Goal: Task Accomplishment & Management: Complete application form

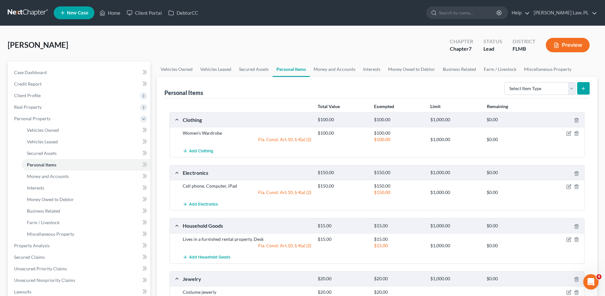
scroll to position [80, 0]
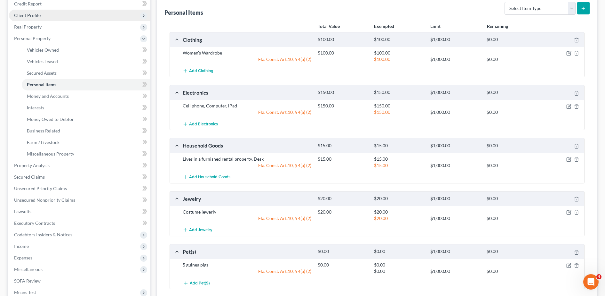
click at [33, 16] on span "Client Profile" at bounding box center [27, 14] width 27 height 5
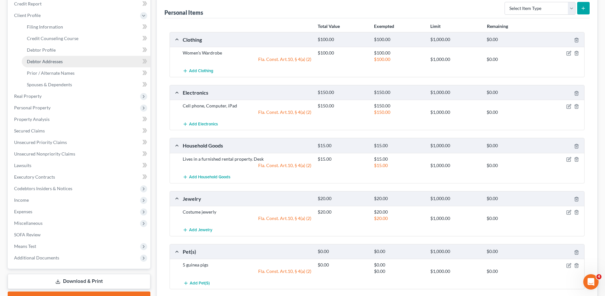
scroll to position [0, 0]
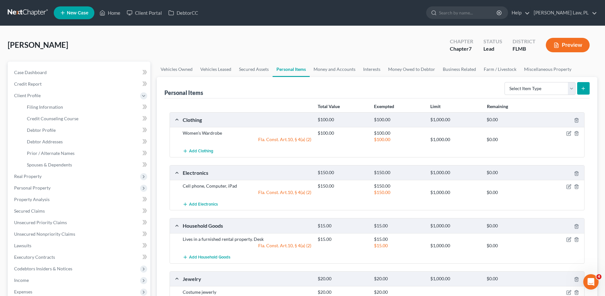
click at [80, 13] on span "New Case" at bounding box center [77, 13] width 21 height 5
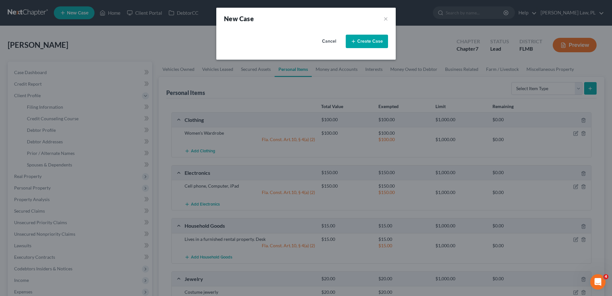
select select "15"
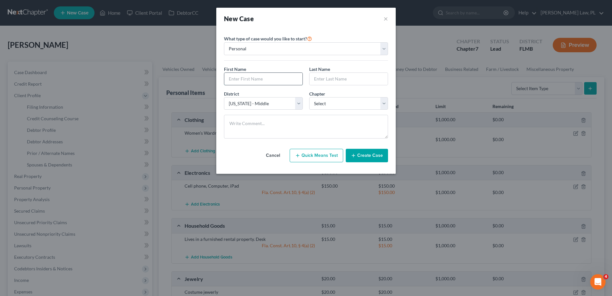
click at [247, 77] on input "text" at bounding box center [263, 79] width 78 height 12
type input "[PERSON_NAME]"
click at [331, 107] on select "Select 7 11 12 13" at bounding box center [348, 103] width 79 height 13
select select "0"
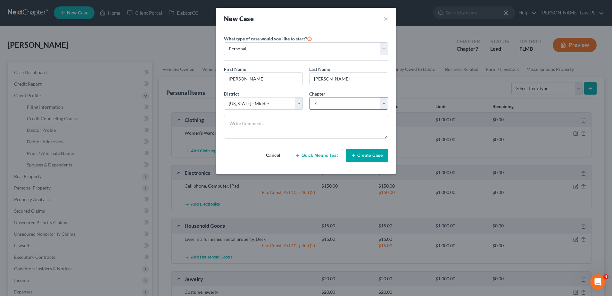
click at [309, 97] on select "Select 7 11 12 13" at bounding box center [348, 103] width 79 height 13
click at [364, 154] on button "Create Case" at bounding box center [366, 155] width 42 height 13
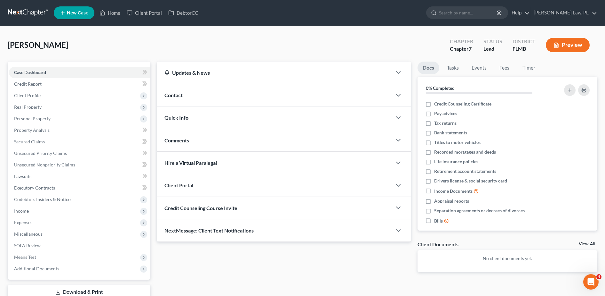
click at [191, 98] on div "Contact" at bounding box center [274, 95] width 235 height 22
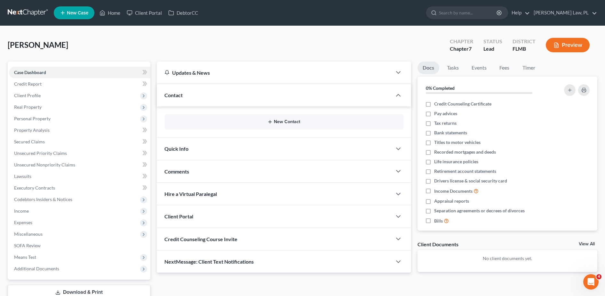
click at [199, 121] on button "New Contact" at bounding box center [284, 121] width 229 height 5
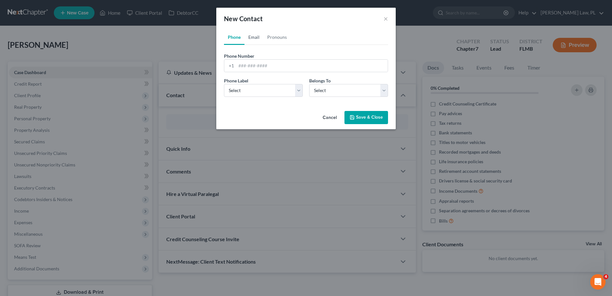
click at [255, 39] on link "Email" at bounding box center [253, 36] width 19 height 15
click at [256, 63] on input "email" at bounding box center [311, 66] width 151 height 12
type input "[EMAIL_ADDRESS][DOMAIN_NAME]"
click at [265, 94] on select "Select Home Work Other" at bounding box center [263, 90] width 79 height 13
select select "0"
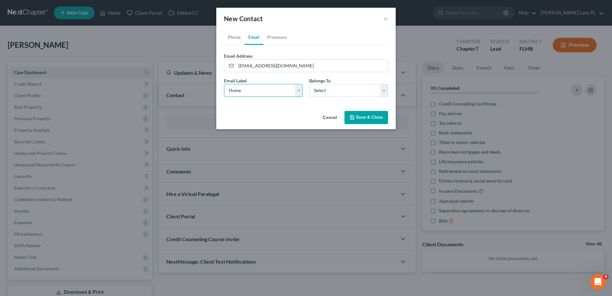
click at [224, 84] on select "Select Home Work Other" at bounding box center [263, 90] width 79 height 13
click at [340, 88] on select "Select Client Other" at bounding box center [348, 90] width 79 height 13
select select "0"
click at [309, 84] on select "Select Client Other" at bounding box center [348, 90] width 79 height 13
click at [376, 121] on button "Save & Close" at bounding box center [366, 117] width 44 height 13
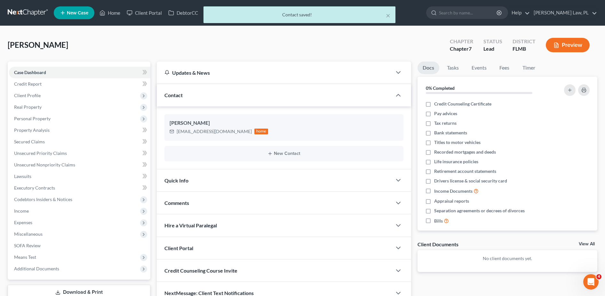
click at [84, 12] on div "× Contact saved!" at bounding box center [299, 16] width 605 height 20
click at [68, 16] on div "× Contact saved!" at bounding box center [299, 16] width 605 height 20
click at [76, 13] on div "× Contact saved!" at bounding box center [299, 16] width 605 height 20
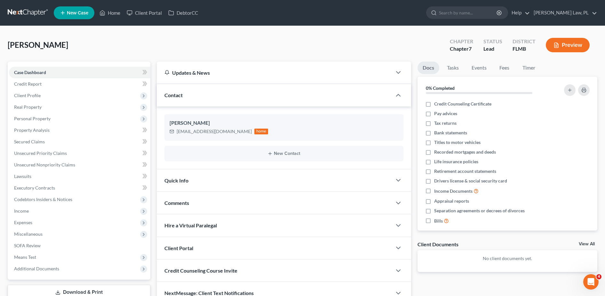
click at [82, 11] on span "New Case" at bounding box center [77, 13] width 21 height 5
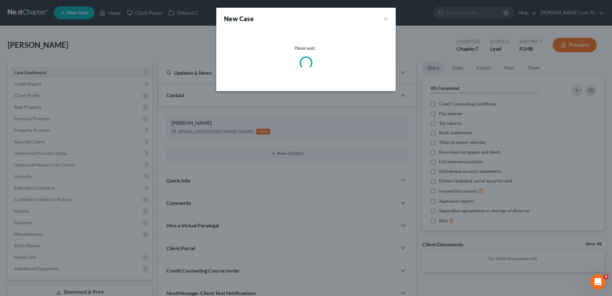
select select "15"
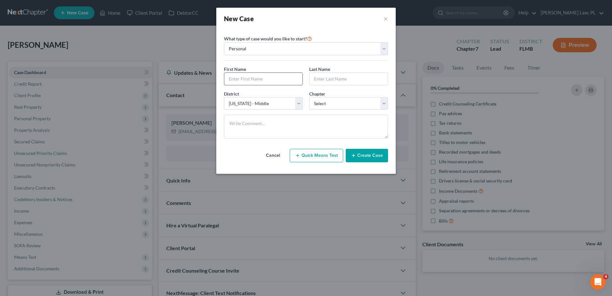
click at [261, 75] on input "text" at bounding box center [263, 79] width 78 height 12
type input "Yadria"
type input "[PERSON_NAME]"
click at [348, 101] on select "Select 7 11 12 13" at bounding box center [348, 103] width 79 height 13
select select "0"
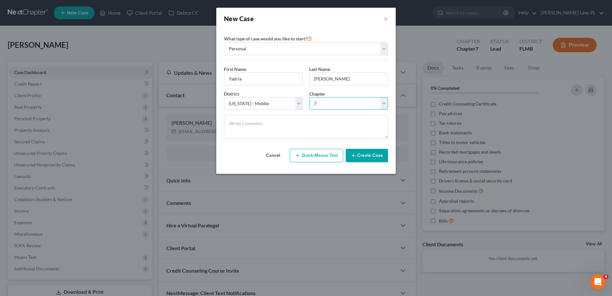
click at [309, 97] on select "Select 7 11 12 13" at bounding box center [348, 103] width 79 height 13
click at [363, 149] on button "Create Case" at bounding box center [366, 155] width 42 height 13
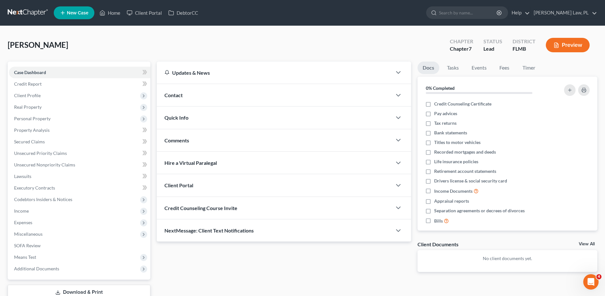
click at [215, 99] on div "Contact" at bounding box center [274, 95] width 235 height 22
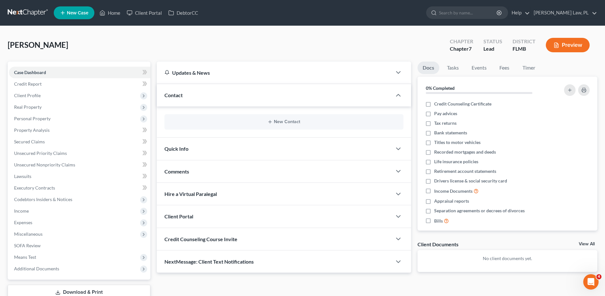
click at [208, 114] on div "New Contact" at bounding box center [284, 121] width 239 height 15
click at [225, 123] on button "New Contact" at bounding box center [284, 121] width 229 height 5
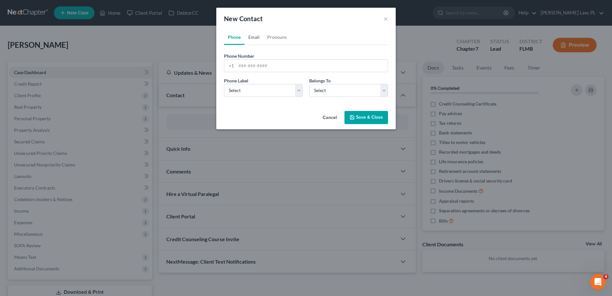
click at [258, 40] on link "Email" at bounding box center [253, 36] width 19 height 15
click at [262, 66] on input "email" at bounding box center [311, 66] width 151 height 12
type input "[EMAIL_ADDRESS][DOMAIN_NAME]"
click at [276, 92] on select "Select Home Work Other" at bounding box center [263, 90] width 79 height 13
select select "0"
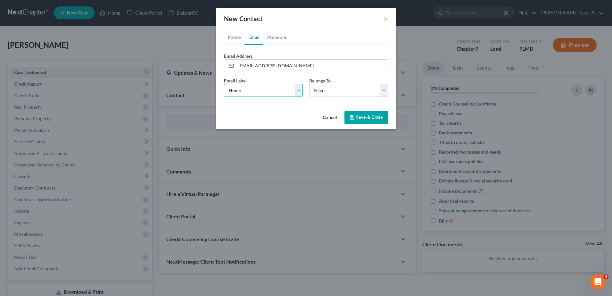
click at [224, 84] on select "Select Home Work Other" at bounding box center [263, 90] width 79 height 13
click at [323, 94] on select "Select Client Other" at bounding box center [348, 90] width 79 height 13
select select "0"
click at [309, 84] on select "Select Client Other" at bounding box center [348, 90] width 79 height 13
click at [356, 119] on button "Save & Close" at bounding box center [366, 117] width 44 height 13
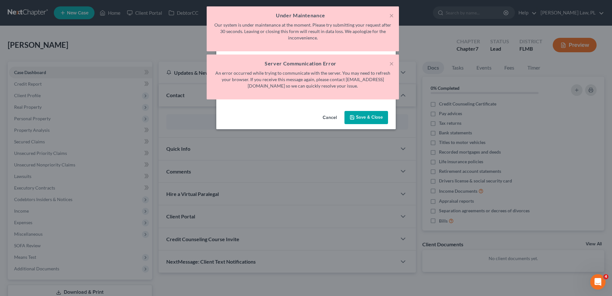
click at [388, 16] on h5 "Under Maintenance" at bounding box center [303, 16] width 182 height 8
click at [390, 16] on button "×" at bounding box center [391, 16] width 4 height 8
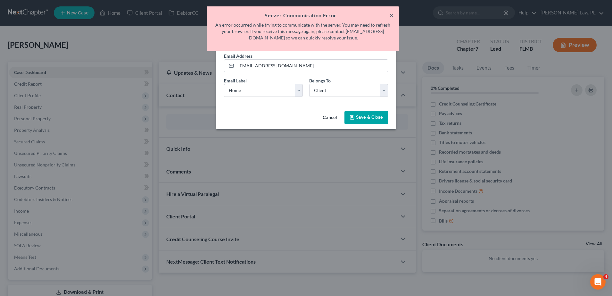
click at [390, 16] on button "×" at bounding box center [391, 16] width 4 height 8
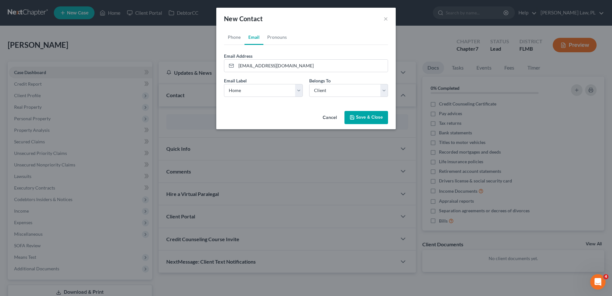
click at [361, 118] on button "Save & Close" at bounding box center [366, 117] width 44 height 13
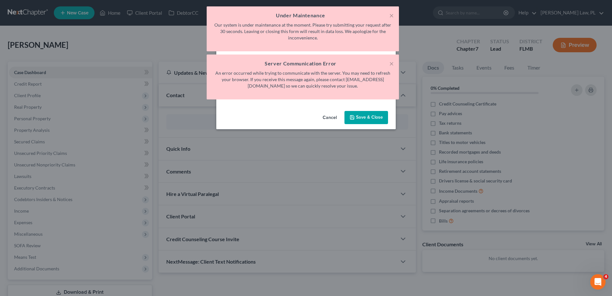
click at [388, 60] on h5 "Server Communication Error" at bounding box center [303, 64] width 182 height 8
click at [390, 61] on button "×" at bounding box center [391, 64] width 4 height 8
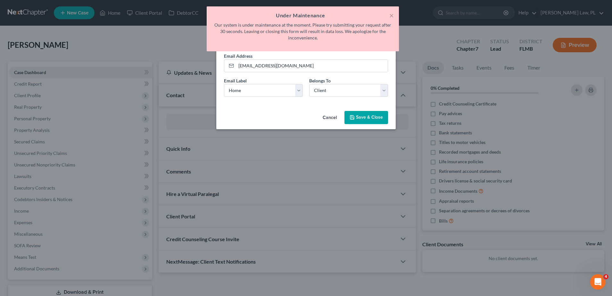
click at [394, 14] on div "× Under Maintenance Our system is under maintenance at the moment. Please try s…" at bounding box center [303, 28] width 192 height 45
click at [392, 12] on button "×" at bounding box center [391, 16] width 4 height 8
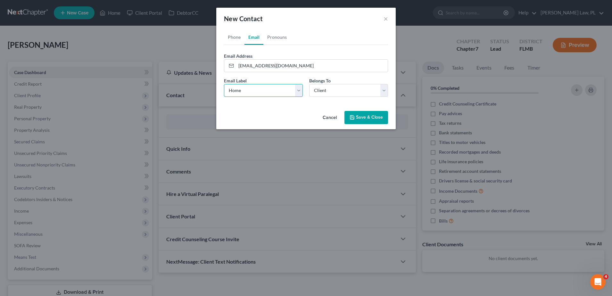
click at [281, 94] on select "Select Home Work Other" at bounding box center [263, 90] width 79 height 13
click at [224, 84] on select "Select Home Work Other" at bounding box center [263, 90] width 79 height 13
click at [263, 97] on div "Email Label Select Home Work Other Belongs To * Select Client Other" at bounding box center [306, 89] width 170 height 25
click at [258, 93] on select "Select Home Work Other" at bounding box center [263, 90] width 79 height 13
select select "0"
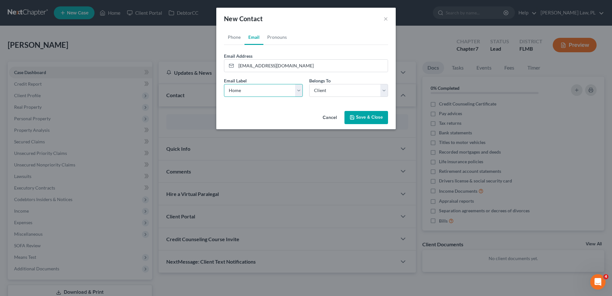
click at [224, 84] on select "Select Home Work Other" at bounding box center [263, 90] width 79 height 13
click at [364, 121] on button "Save & Close" at bounding box center [366, 117] width 44 height 13
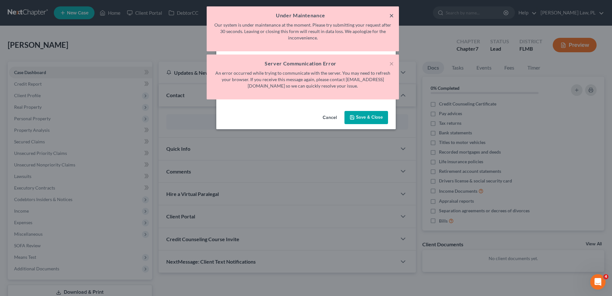
click at [392, 16] on button "×" at bounding box center [391, 16] width 4 height 8
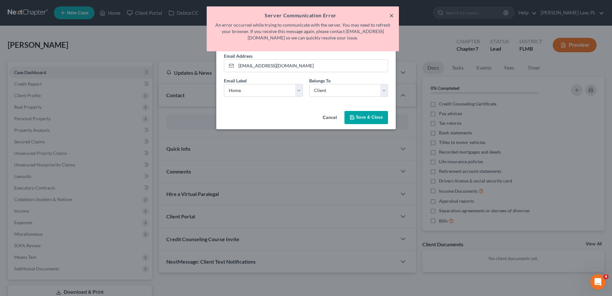
click at [392, 16] on button "×" at bounding box center [391, 16] width 4 height 8
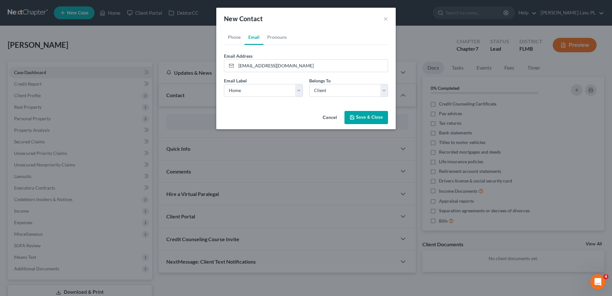
click at [385, 23] on div "New Contact ×" at bounding box center [305, 19] width 179 height 22
click at [385, 20] on button "×" at bounding box center [385, 19] width 4 height 8
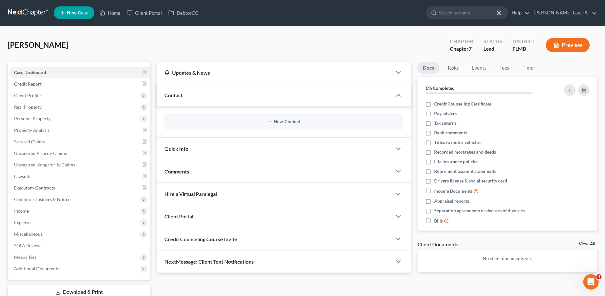
click at [248, 126] on div "New Contact" at bounding box center [284, 121] width 239 height 15
click at [279, 120] on button "New Contact" at bounding box center [284, 121] width 229 height 5
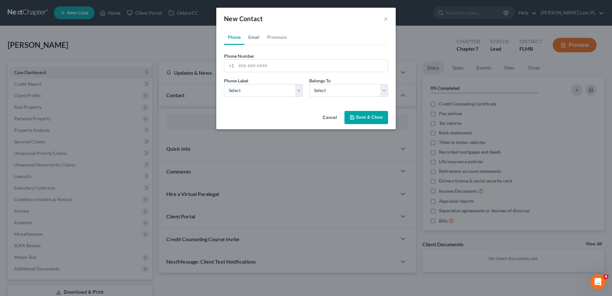
click at [256, 35] on link "Email" at bounding box center [253, 36] width 19 height 15
click at [268, 74] on form "Email Address Email Label Select Home Work Other Belongs To * Select Client Oth…" at bounding box center [306, 77] width 164 height 49
click at [267, 72] on form "Email Address Email Label Select Home Work Other Belongs To * Select Client Oth…" at bounding box center [306, 77] width 164 height 49
click at [267, 70] on input "email" at bounding box center [311, 66] width 151 height 12
type input "[EMAIL_ADDRESS][DOMAIN_NAME]"
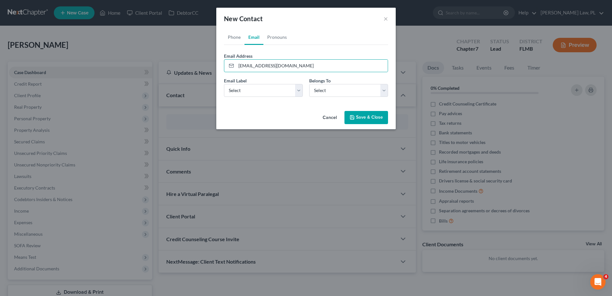
click at [364, 114] on button "Save & Close" at bounding box center [366, 117] width 44 height 13
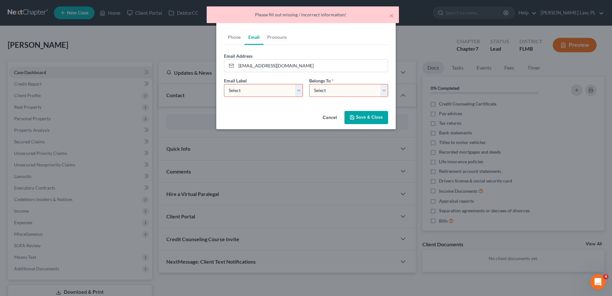
click at [284, 94] on select "Select Home Work Other" at bounding box center [263, 90] width 79 height 13
select select "0"
click at [224, 84] on select "Select Home Work Other" at bounding box center [263, 90] width 79 height 13
click at [334, 99] on div "Email Label Select Home Work Other Belongs To * Select Client Other" at bounding box center [306, 89] width 170 height 25
click at [337, 96] on select "Select Client Other" at bounding box center [348, 90] width 79 height 13
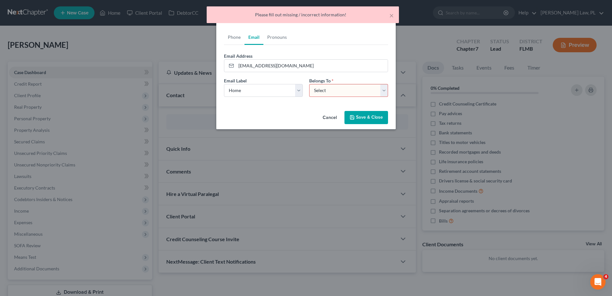
select select "0"
click at [309, 84] on select "Select Client Other" at bounding box center [348, 90] width 79 height 13
click at [355, 114] on button "Save & Close" at bounding box center [366, 117] width 44 height 13
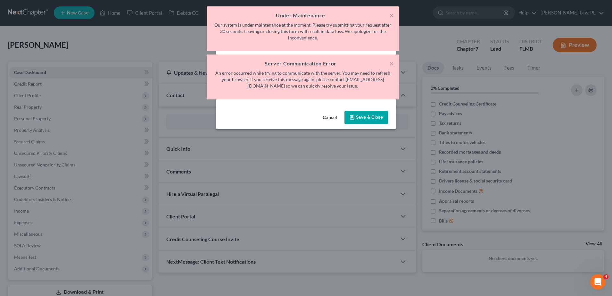
click at [389, 61] on h5 "Server Communication Error" at bounding box center [303, 64] width 182 height 8
click at [392, 13] on button "×" at bounding box center [391, 16] width 4 height 8
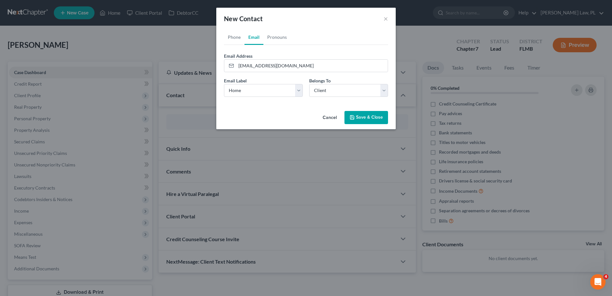
click at [361, 116] on button "Save & Close" at bounding box center [366, 117] width 44 height 13
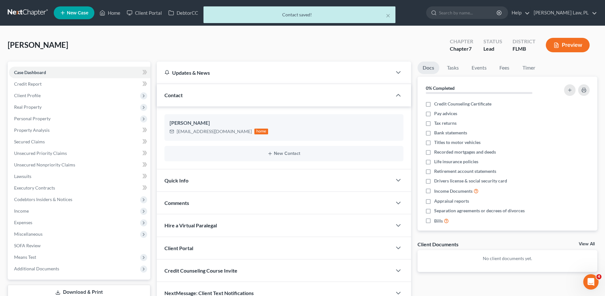
click at [113, 6] on div "× Contact saved!" at bounding box center [299, 16] width 605 height 20
click at [113, 12] on div "× Contact saved!" at bounding box center [299, 16] width 605 height 20
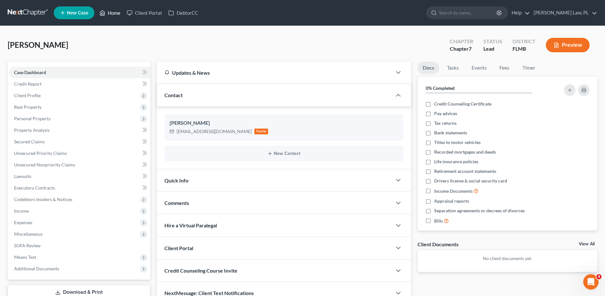
click at [114, 13] on link "Home" at bounding box center [109, 13] width 27 height 12
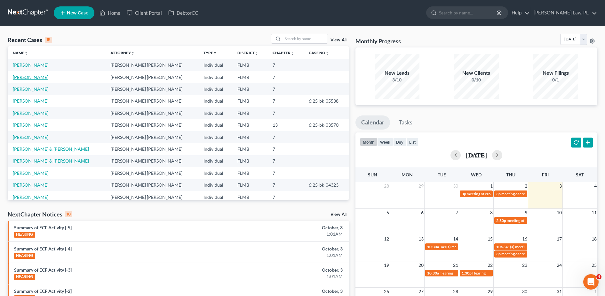
click at [26, 76] on link "[PERSON_NAME]" at bounding box center [31, 76] width 36 height 5
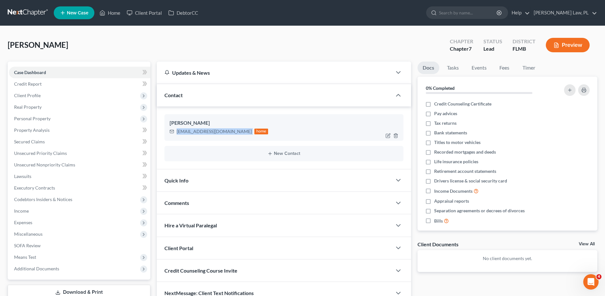
drag, startPoint x: 176, startPoint y: 133, endPoint x: 224, endPoint y: 132, distance: 48.0
click at [224, 132] on div "[EMAIL_ADDRESS][DOMAIN_NAME] home" at bounding box center [219, 131] width 99 height 8
copy div "[EMAIL_ADDRESS][DOMAIN_NAME]"
click at [110, 15] on link "Home" at bounding box center [109, 13] width 27 height 12
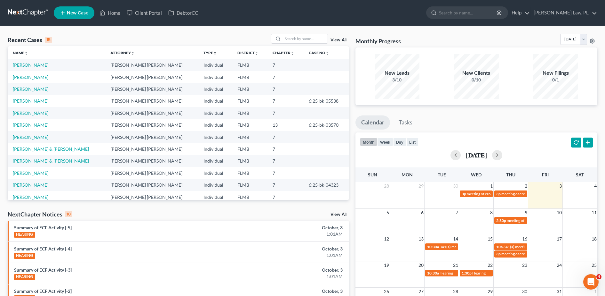
click at [30, 80] on td "[PERSON_NAME]" at bounding box center [57, 77] width 98 height 12
click at [27, 78] on link "[PERSON_NAME]" at bounding box center [31, 76] width 36 height 5
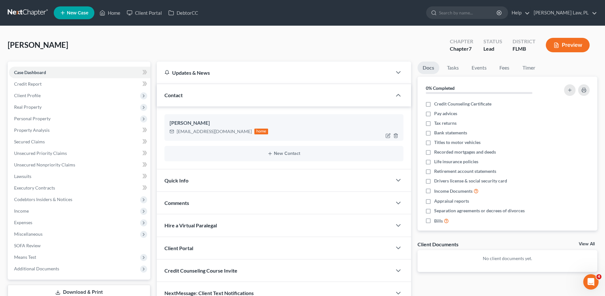
drag, startPoint x: 166, startPoint y: 123, endPoint x: 236, endPoint y: 121, distance: 70.1
click at [236, 121] on div "[PERSON_NAME] [EMAIL_ADDRESS][DOMAIN_NAME] home" at bounding box center [284, 127] width 239 height 26
copy div "[PERSON_NAME]"
drag, startPoint x: 176, startPoint y: 132, endPoint x: 220, endPoint y: 136, distance: 44.1
click at [220, 136] on div "[PERSON_NAME] [EMAIL_ADDRESS][DOMAIN_NAME] home" at bounding box center [284, 127] width 239 height 26
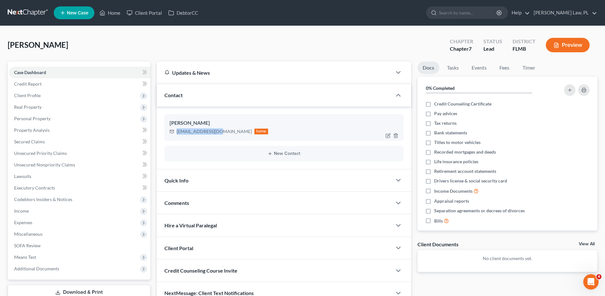
copy div "[EMAIL_ADDRESS][DOMAIN_NAME]"
